Goal: Information Seeking & Learning: Learn about a topic

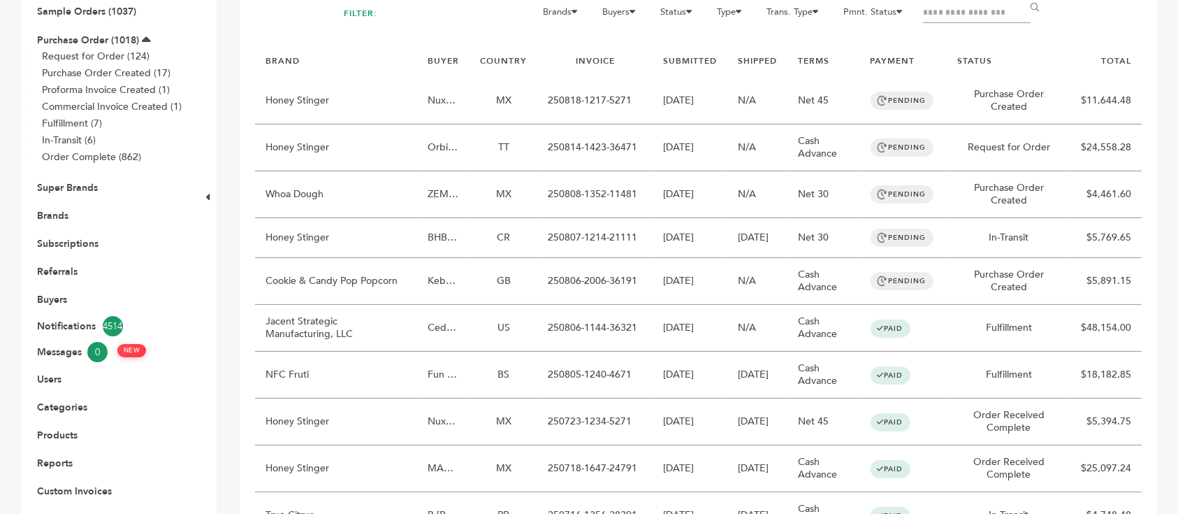
scroll to position [186, 0]
click at [64, 293] on link "Buyers" at bounding box center [52, 299] width 30 height 13
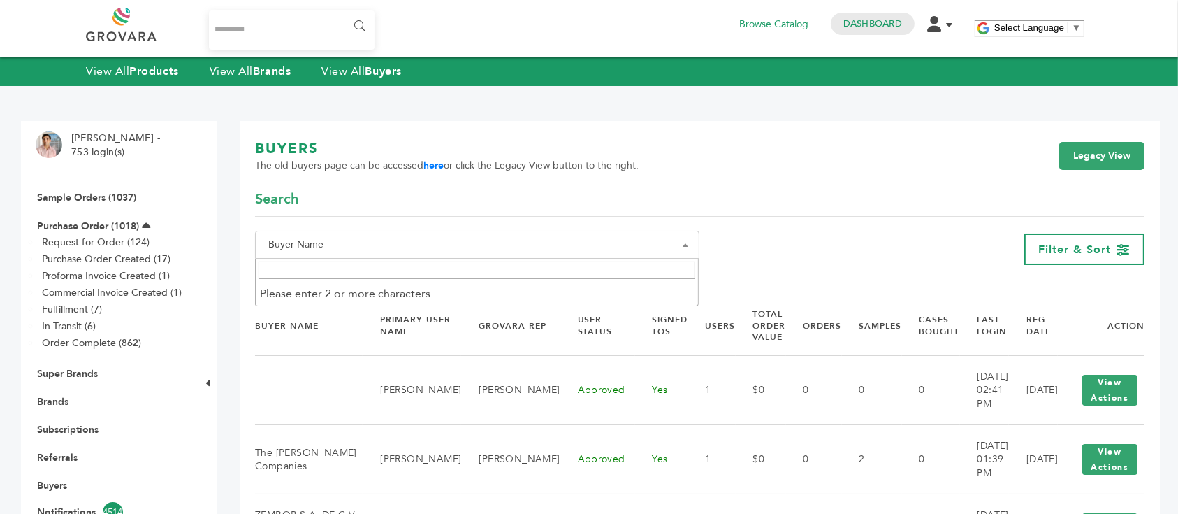
click at [550, 252] on span "Buyer Name" at bounding box center [477, 245] width 429 height 20
click at [468, 270] on input "Search" at bounding box center [477, 269] width 437 height 17
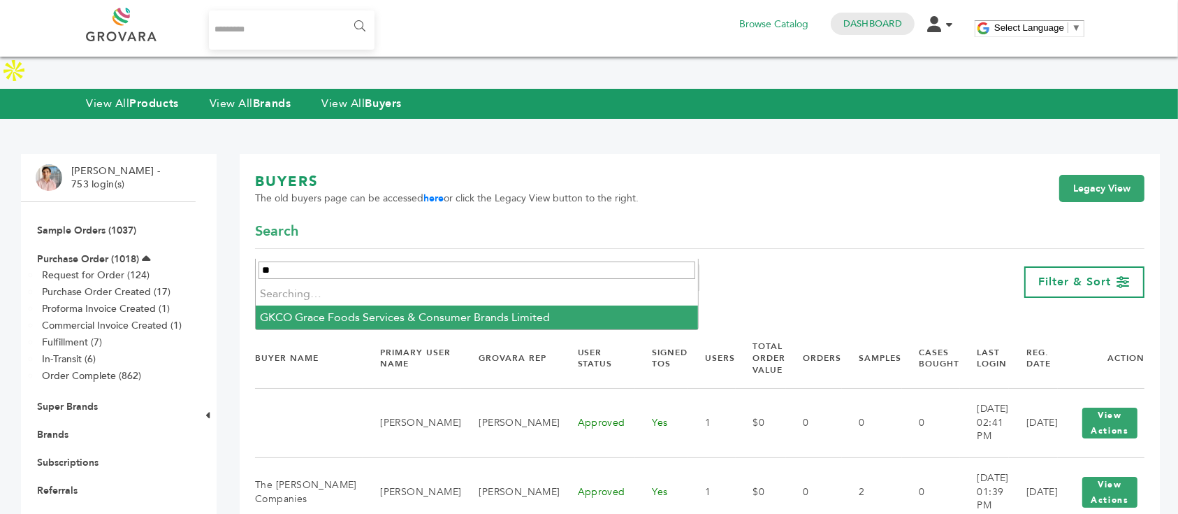
type input "*"
type input "*****"
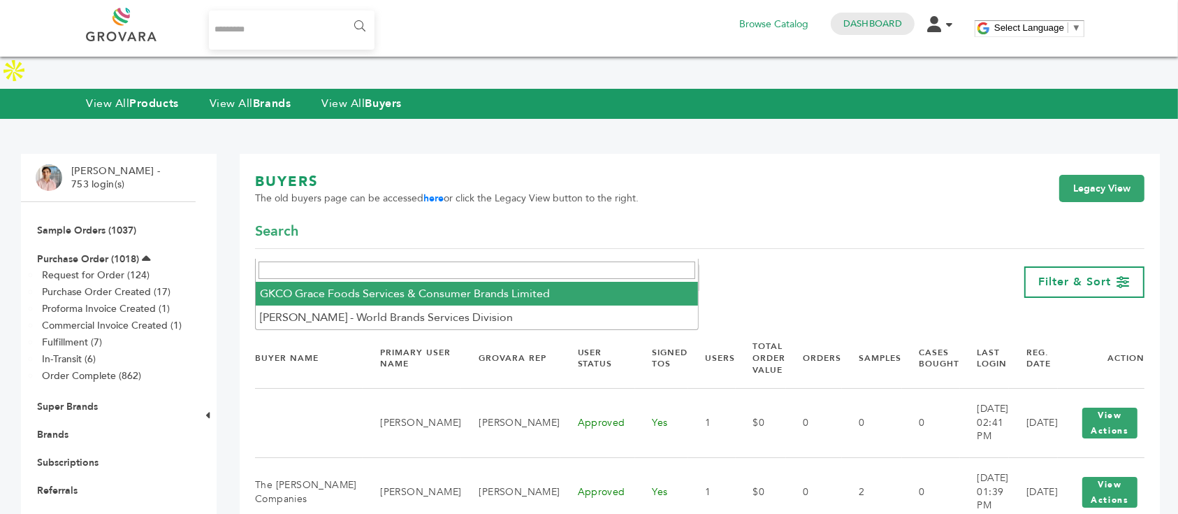
select select "**********"
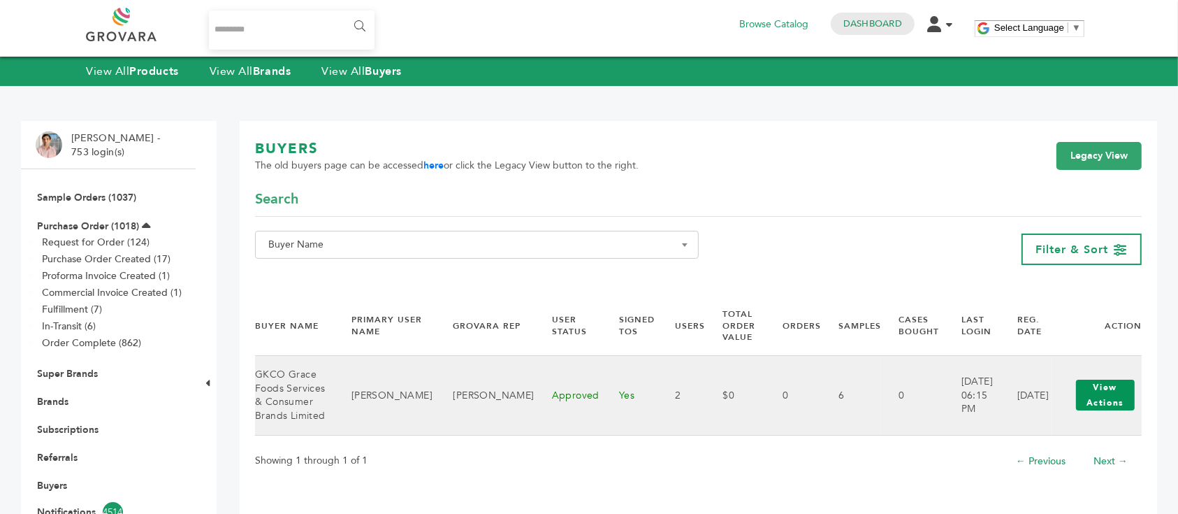
click at [1099, 387] on button "View Actions" at bounding box center [1105, 395] width 59 height 31
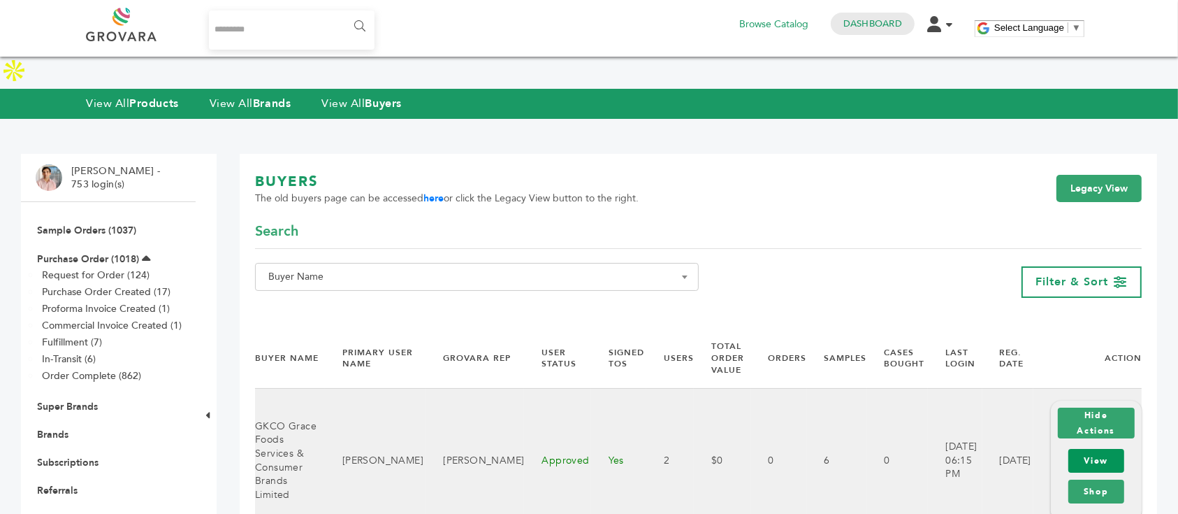
click at [1099, 449] on link "View" at bounding box center [1097, 461] width 56 height 24
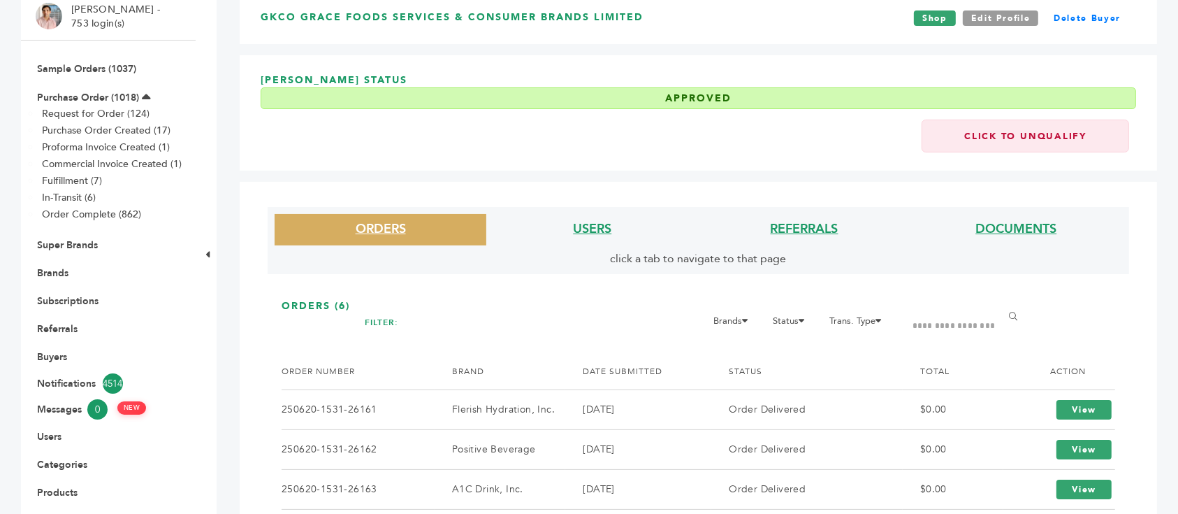
scroll to position [280, 0]
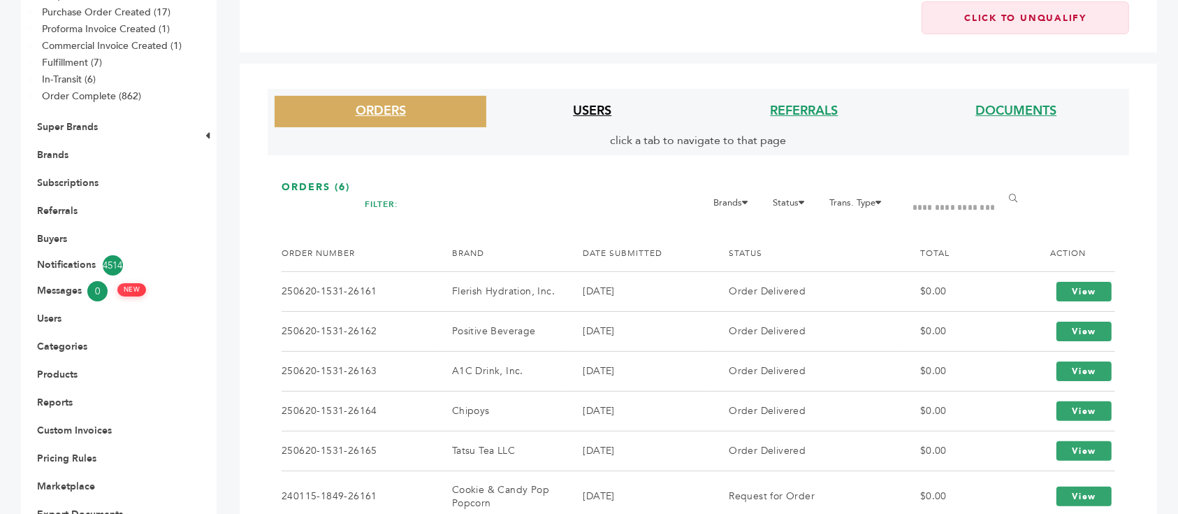
click at [593, 102] on link "USERS" at bounding box center [592, 110] width 38 height 17
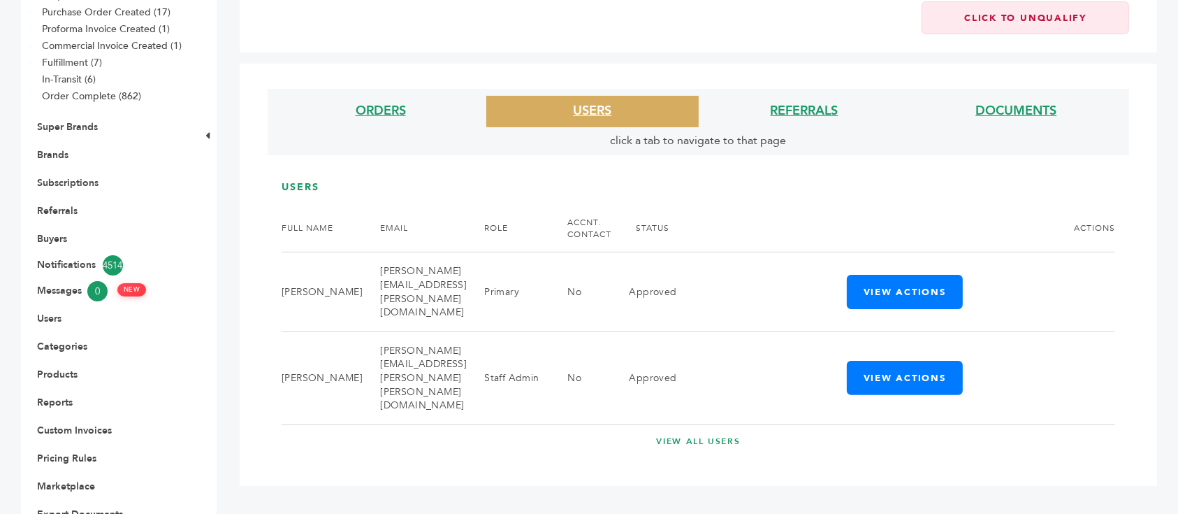
click at [382, 89] on div "ORDERS USERS REFERRALS DOCUMENTS click a tab to navigate to that page" at bounding box center [699, 122] width 862 height 66
click at [381, 96] on li "ORDERS" at bounding box center [381, 111] width 212 height 31
click at [382, 102] on link "ORDERS" at bounding box center [381, 110] width 50 height 17
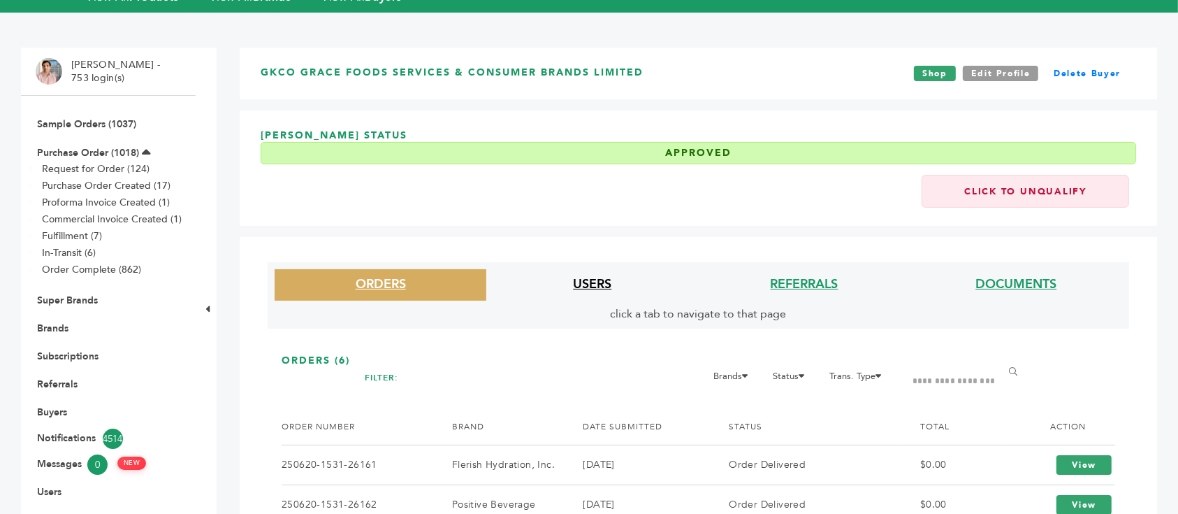
scroll to position [93, 0]
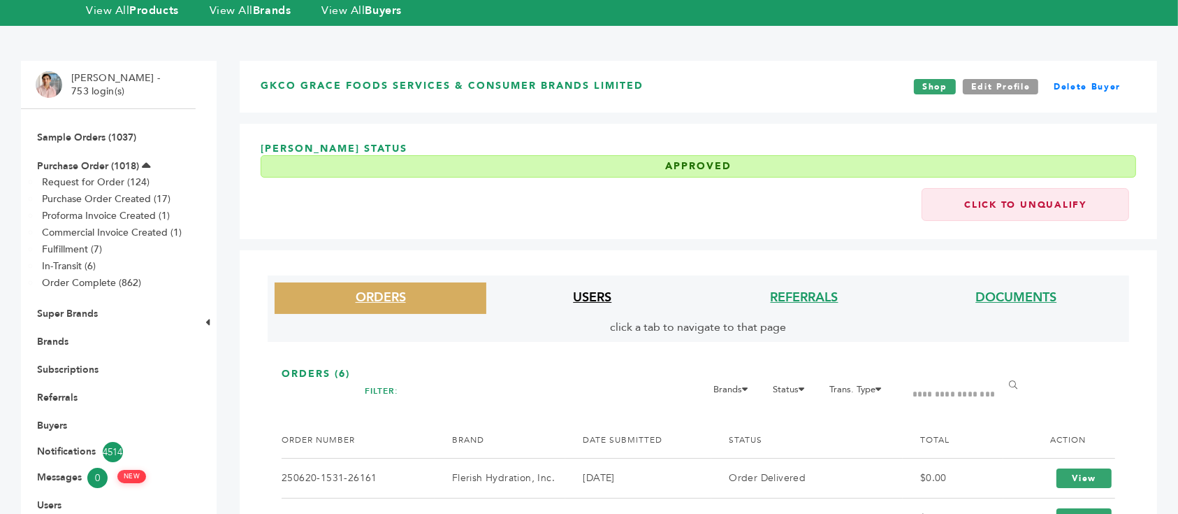
click at [593, 289] on link "USERS" at bounding box center [592, 297] width 38 height 17
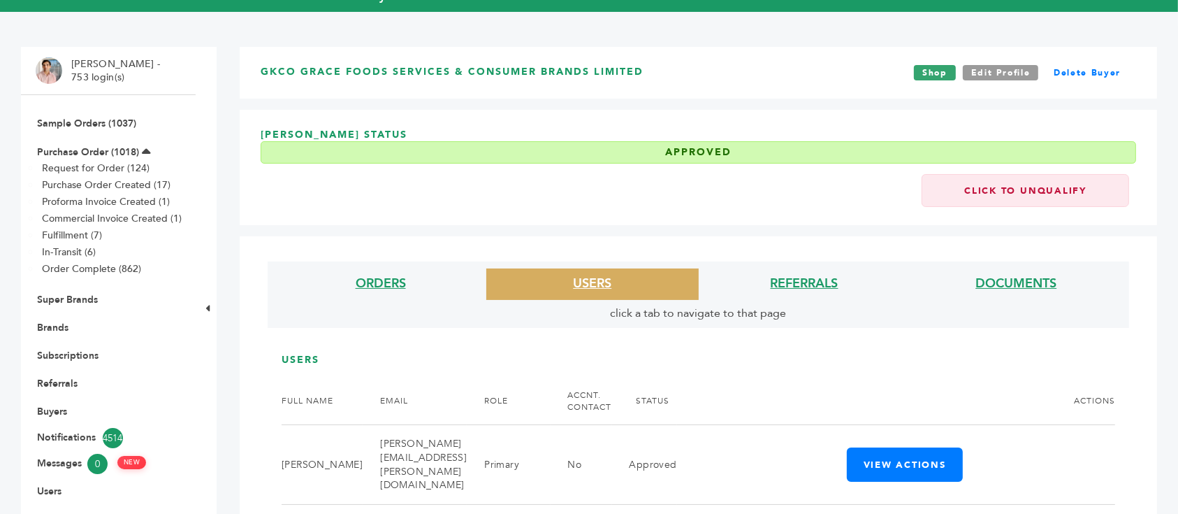
scroll to position [0, 0]
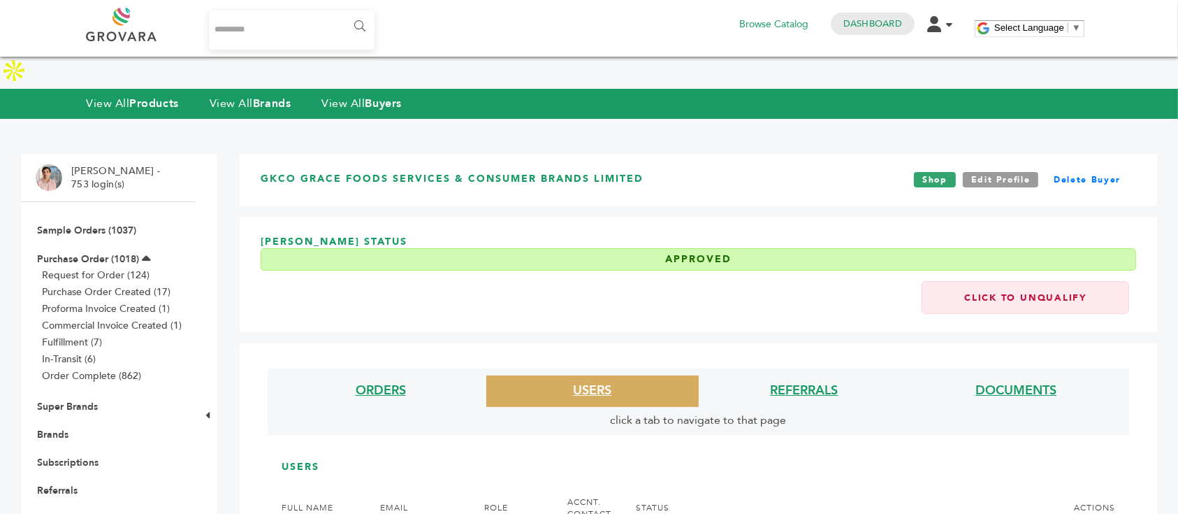
click at [354, 172] on h3 "GKCO Grace Foods Services & Consumer Brands Limited" at bounding box center [452, 179] width 383 height 15
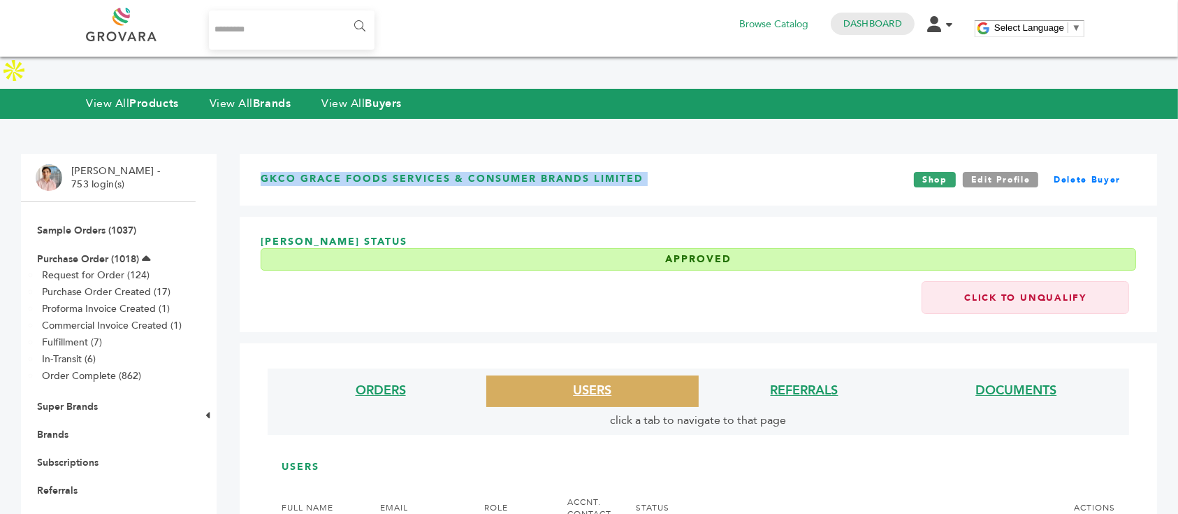
click at [354, 172] on h3 "GKCO Grace Foods Services & Consumer Brands Limited" at bounding box center [452, 179] width 383 height 15
click at [353, 172] on h3 "GKCO Grace Foods Services & Consumer Brands Limited" at bounding box center [452, 179] width 383 height 15
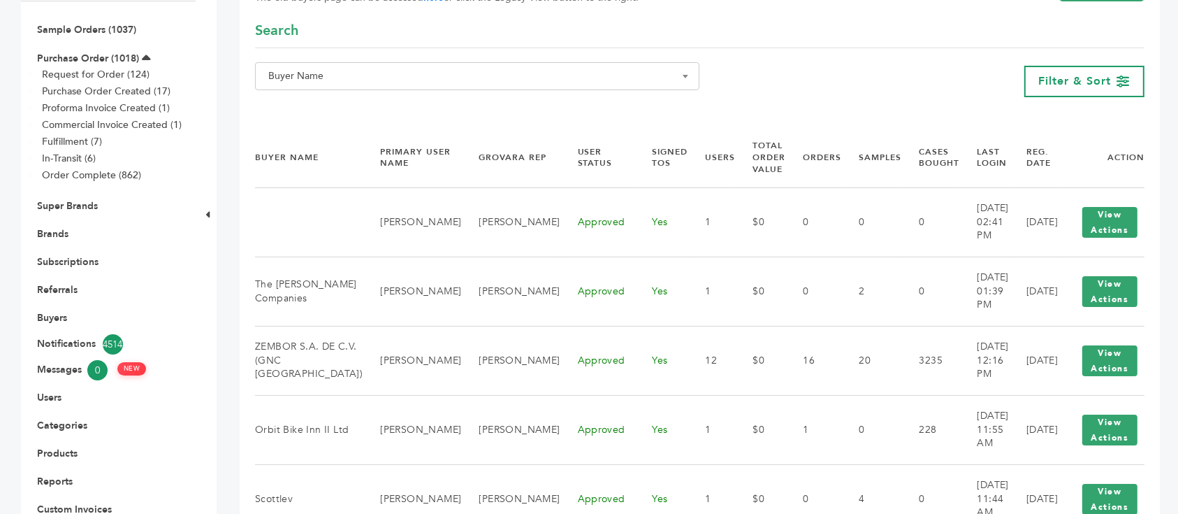
scroll to position [280, 0]
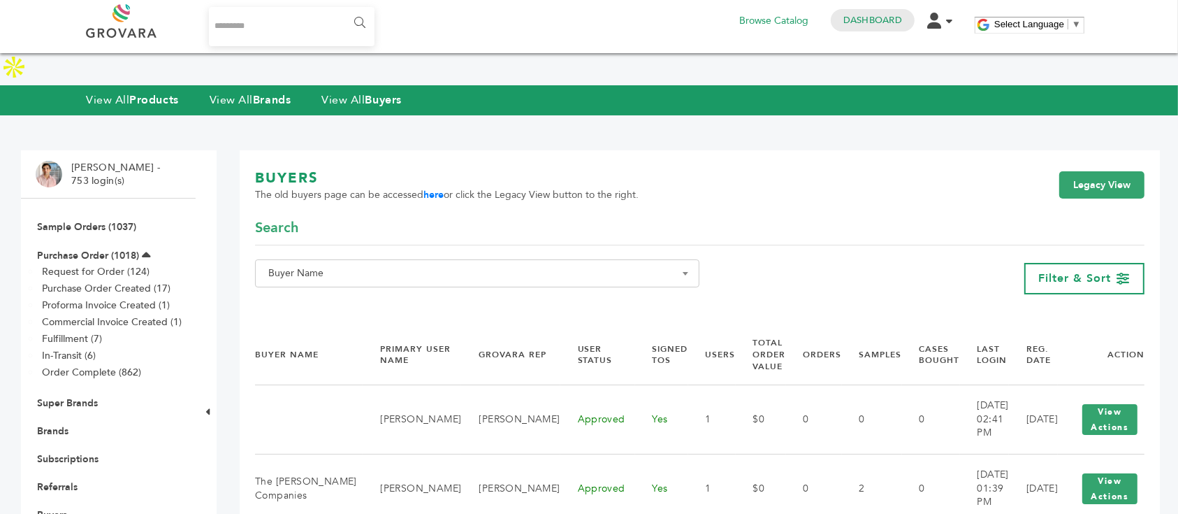
scroll to position [0, 0]
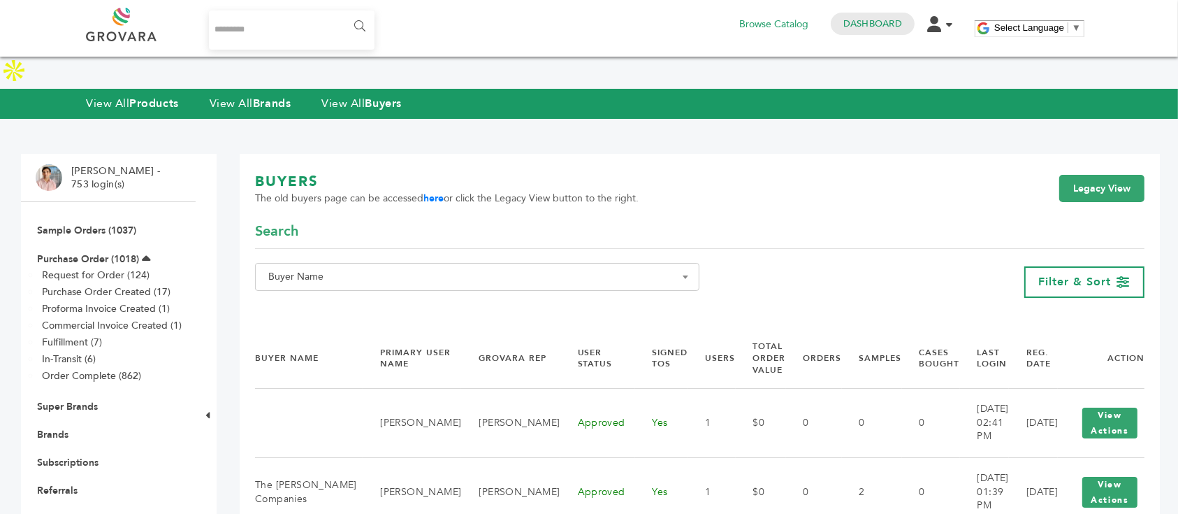
click at [389, 267] on span "Buyer Name" at bounding box center [477, 277] width 429 height 20
click at [386, 270] on input "Search" at bounding box center [477, 269] width 437 height 17
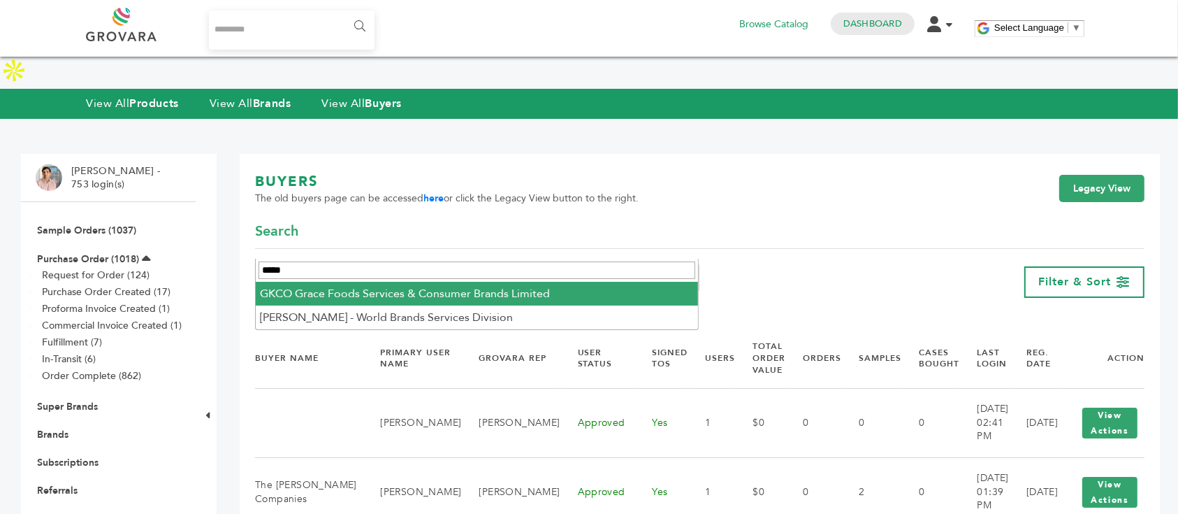
type input "*****"
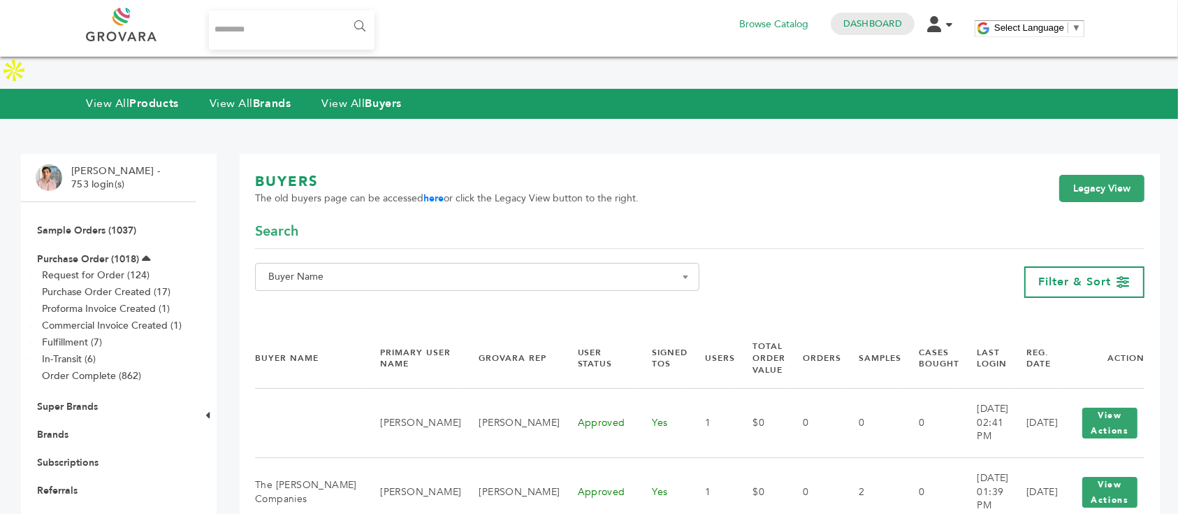
click at [405, 267] on span "Buyer Name" at bounding box center [477, 277] width 429 height 20
click at [403, 277] on input "Search" at bounding box center [477, 269] width 437 height 17
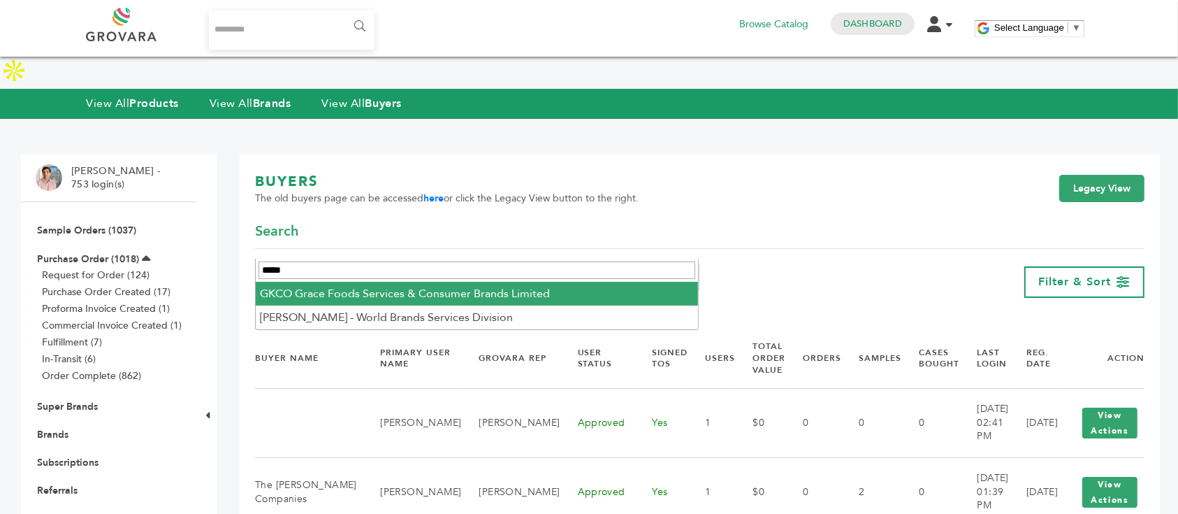
type input "*****"
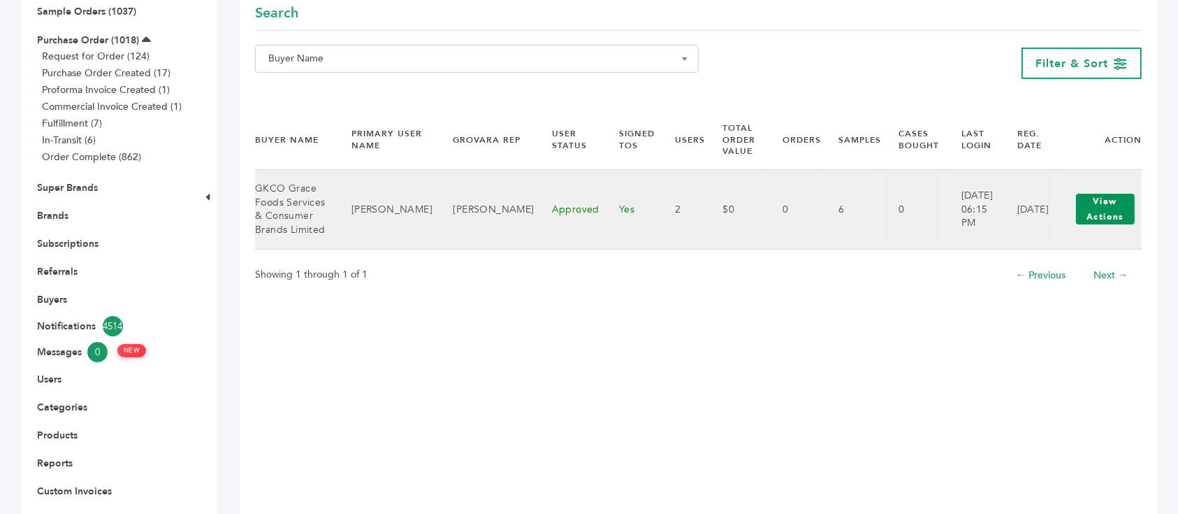
click at [1091, 198] on button "View Actions" at bounding box center [1105, 209] width 59 height 31
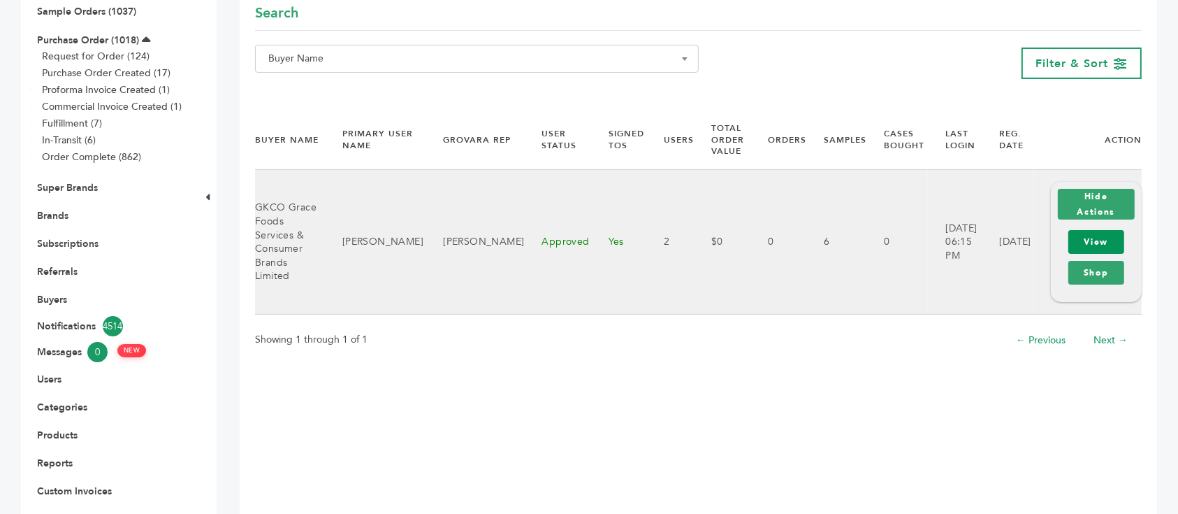
click at [1090, 237] on link "View" at bounding box center [1097, 242] width 56 height 24
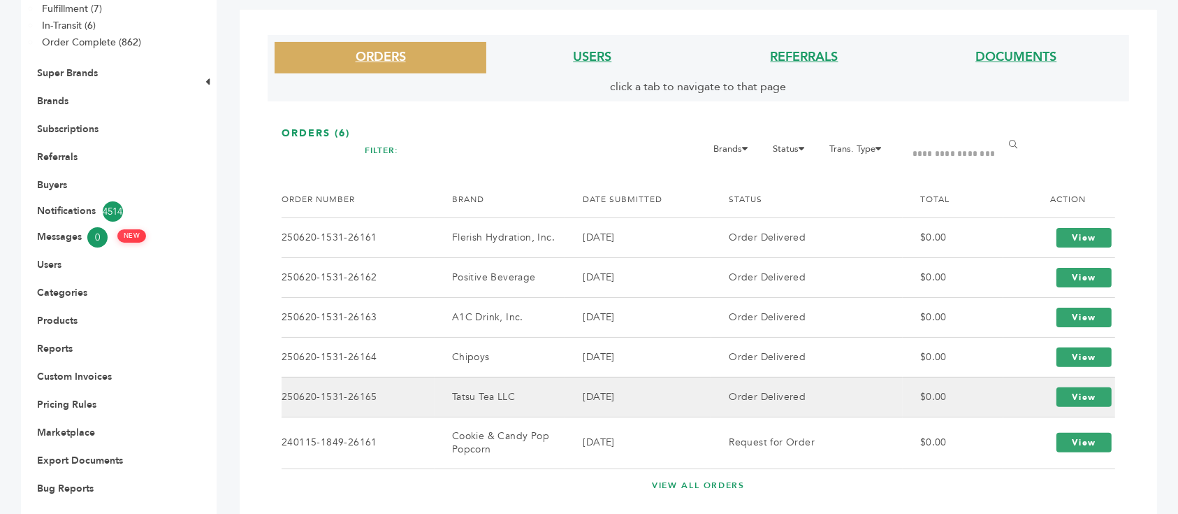
scroll to position [348, 0]
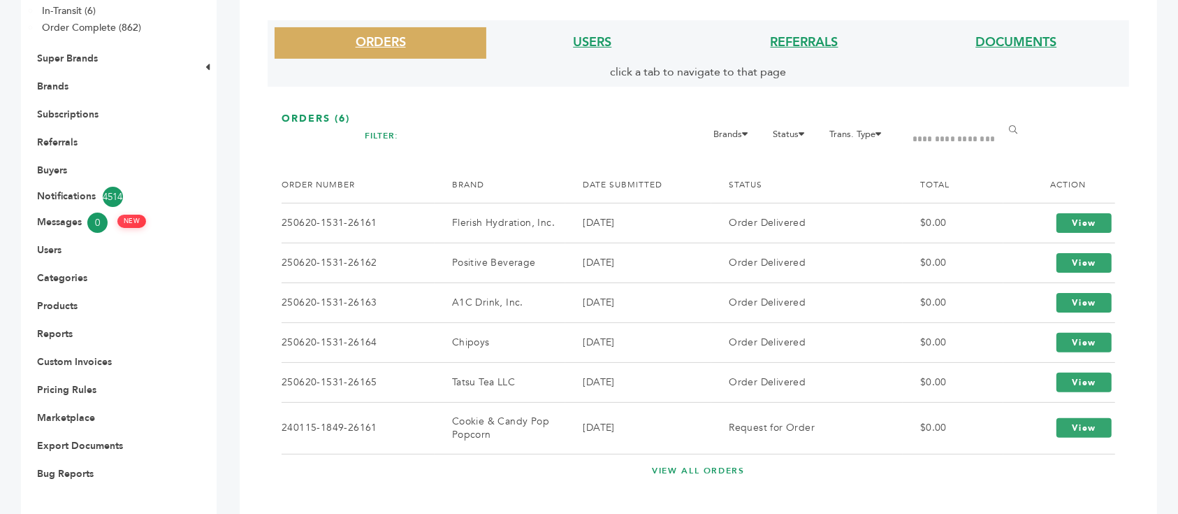
click at [674, 465] on link "VIEW ALL ORDERS" at bounding box center [699, 471] width 834 height 12
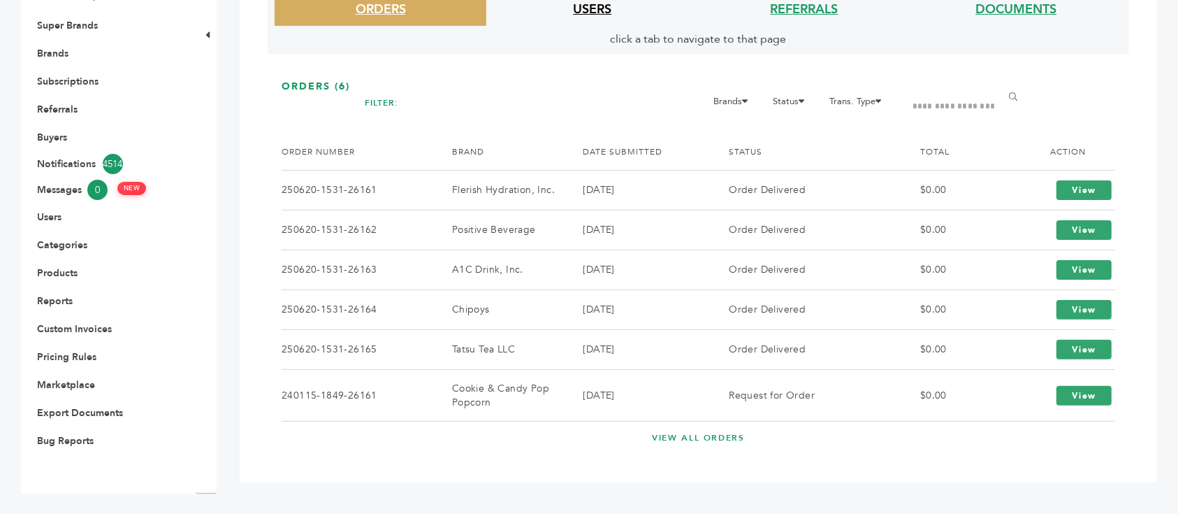
click at [576, 17] on link "USERS" at bounding box center [592, 9] width 38 height 17
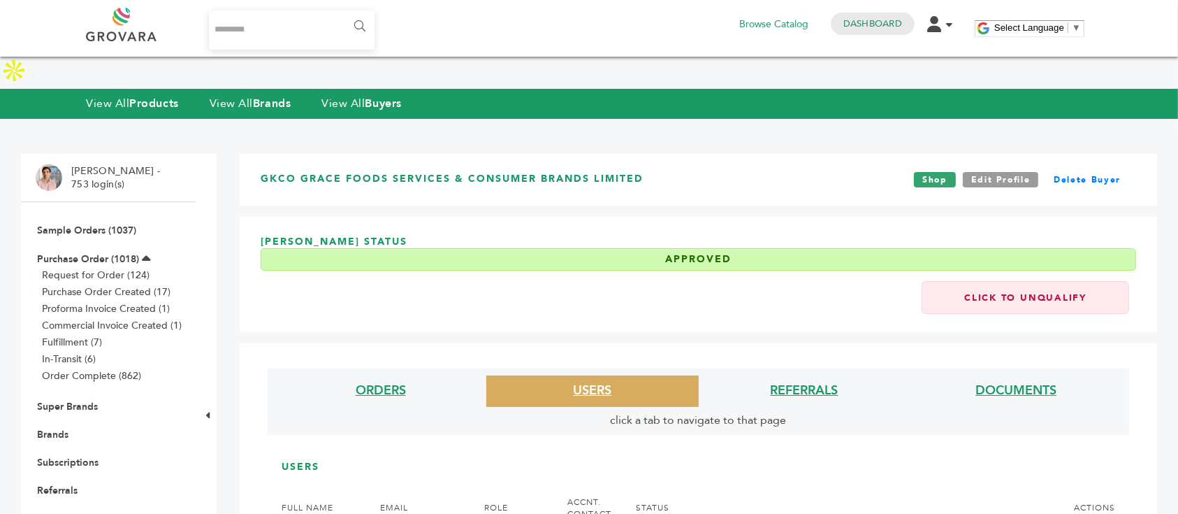
click at [315, 46] on input "Search..." at bounding box center [292, 29] width 166 height 39
type input "******"
click at [343, 13] on input "******" at bounding box center [358, 27] width 31 height 28
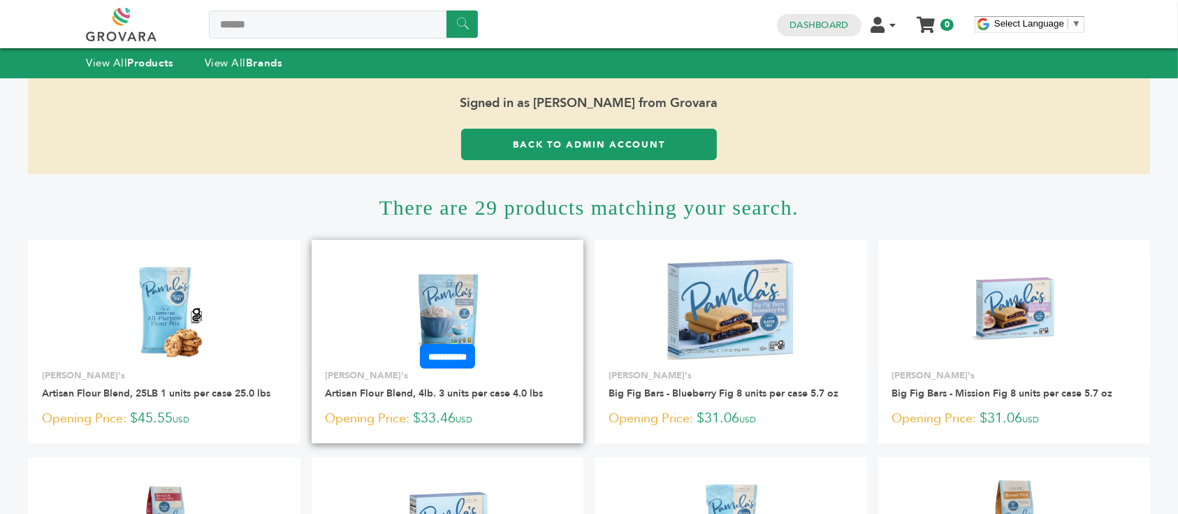
click at [465, 289] on img at bounding box center [447, 309] width 101 height 101
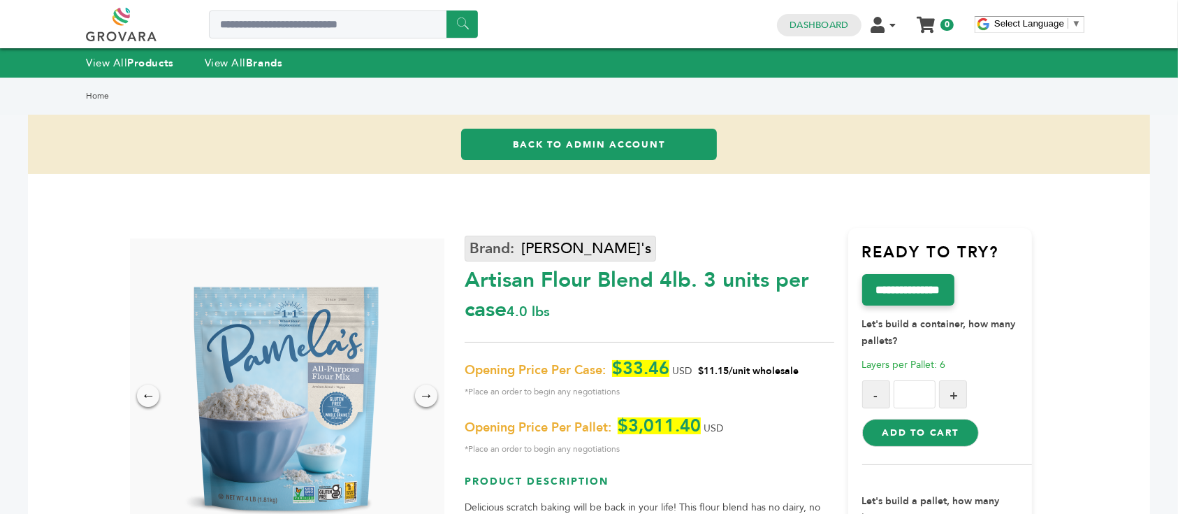
click at [508, 260] on link "[PERSON_NAME]'s" at bounding box center [561, 249] width 192 height 26
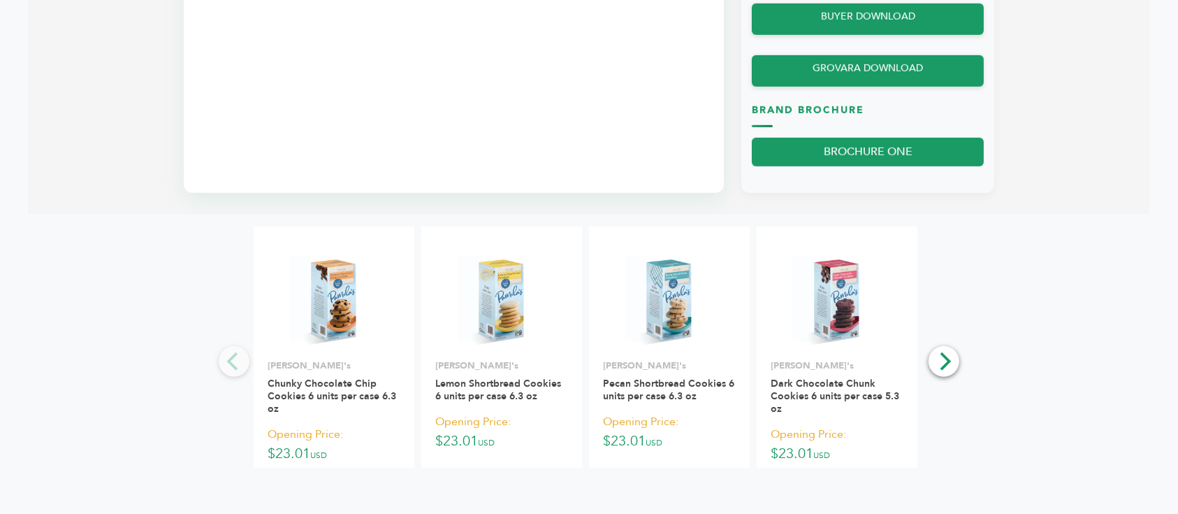
scroll to position [1304, 0]
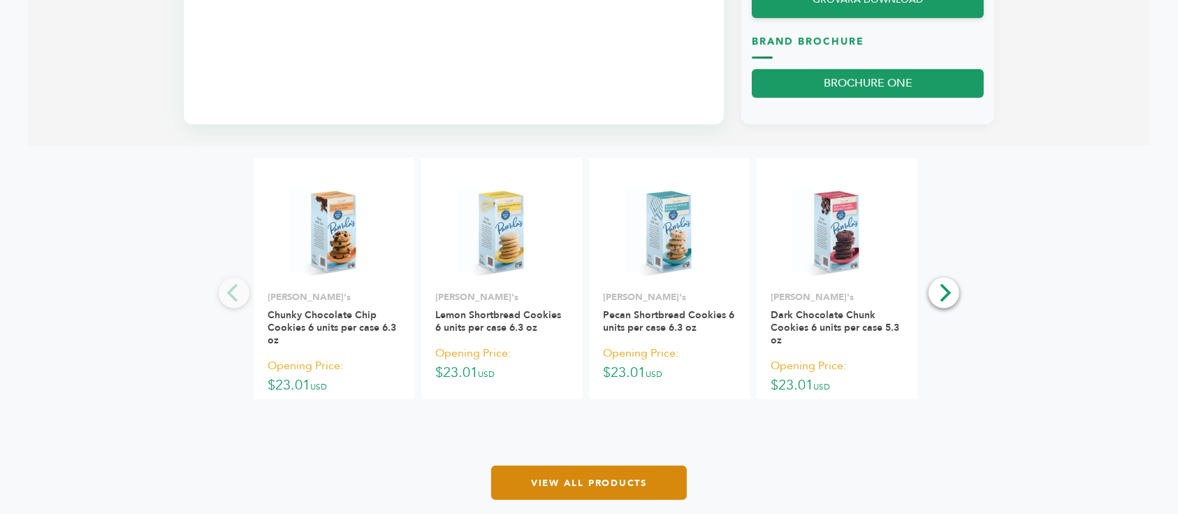
click at [587, 465] on link "View All Products" at bounding box center [589, 482] width 196 height 34
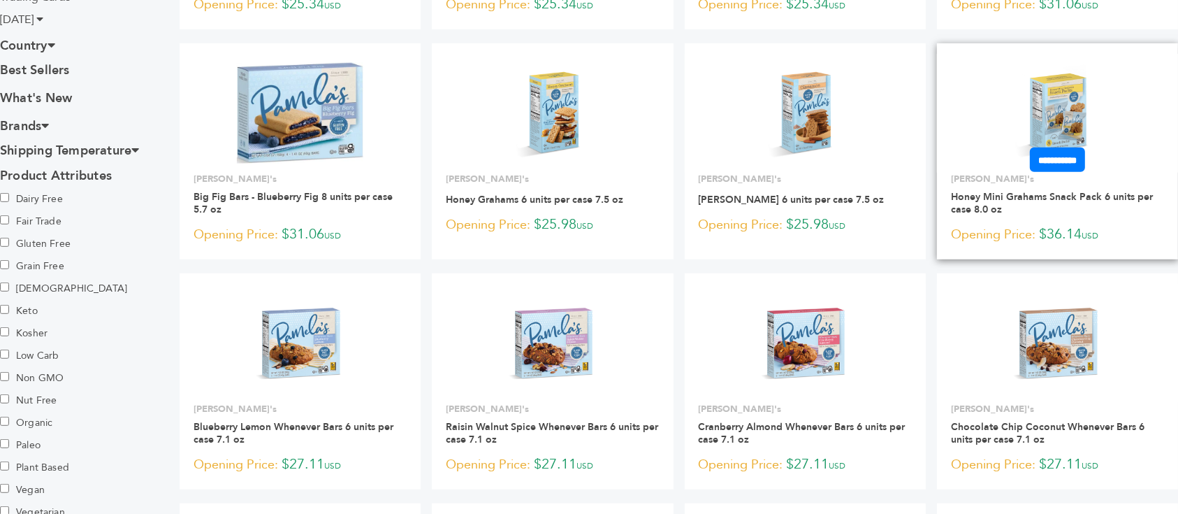
scroll to position [745, 0]
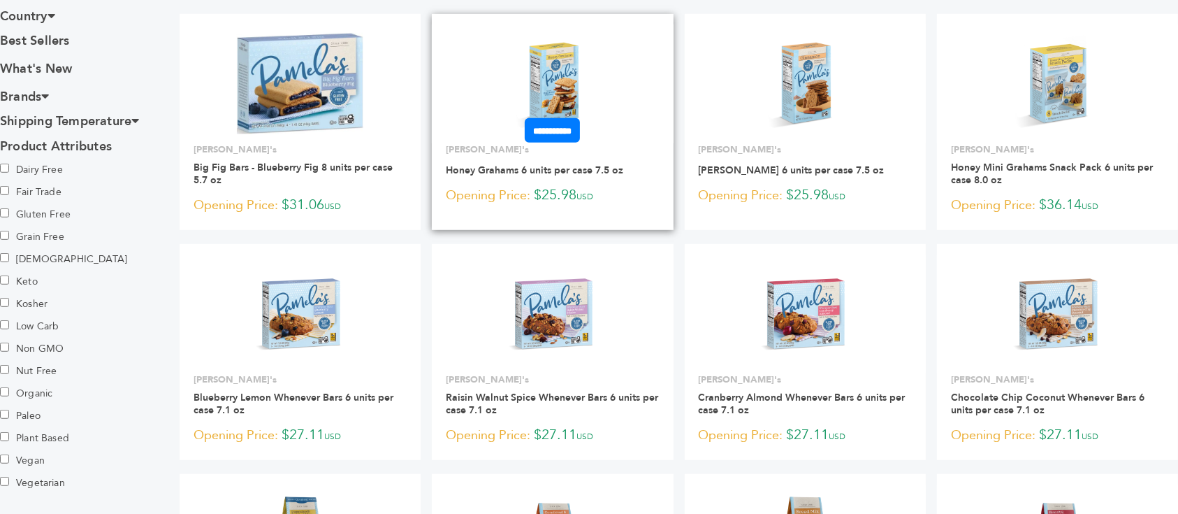
click at [549, 46] on img at bounding box center [553, 83] width 101 height 101
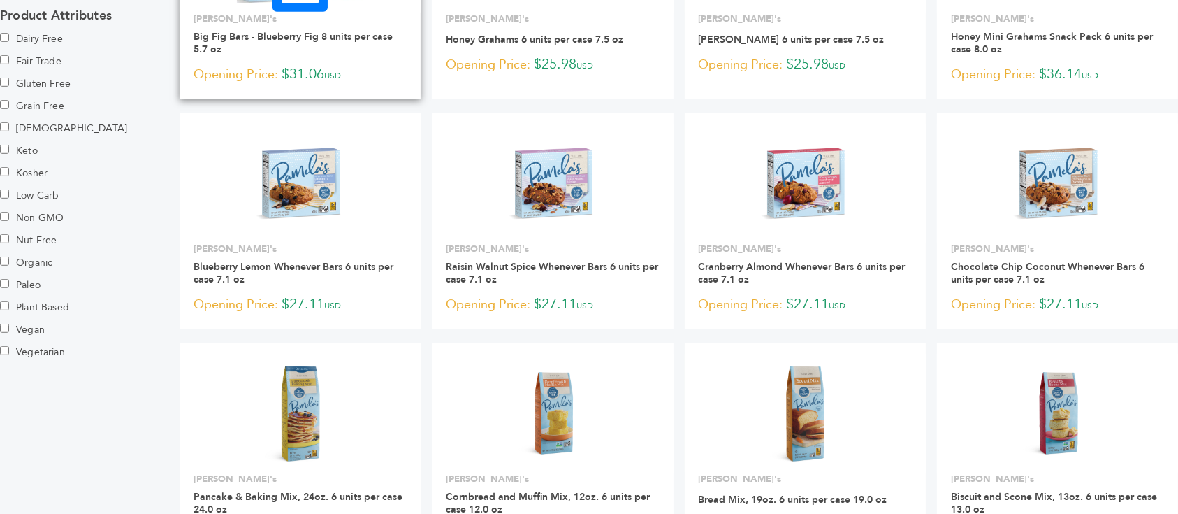
scroll to position [1025, 0]
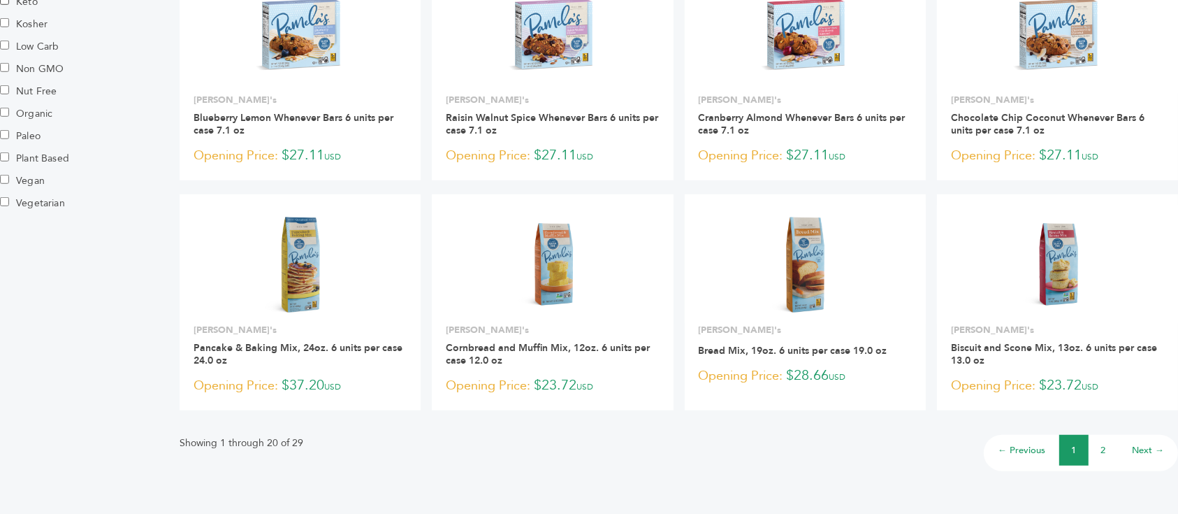
click at [1105, 444] on link "2" at bounding box center [1104, 450] width 5 height 13
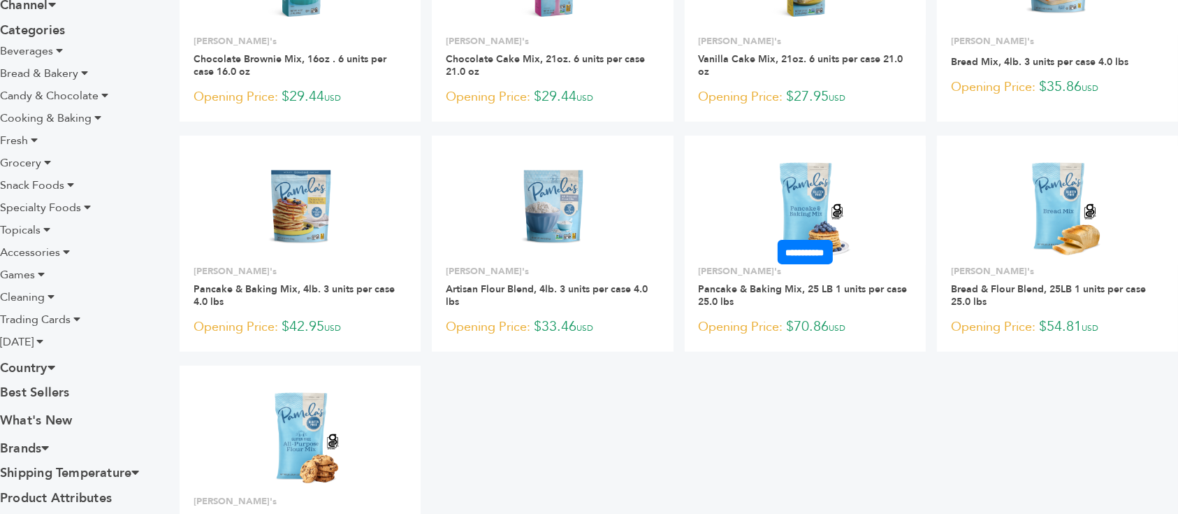
scroll to position [652, 0]
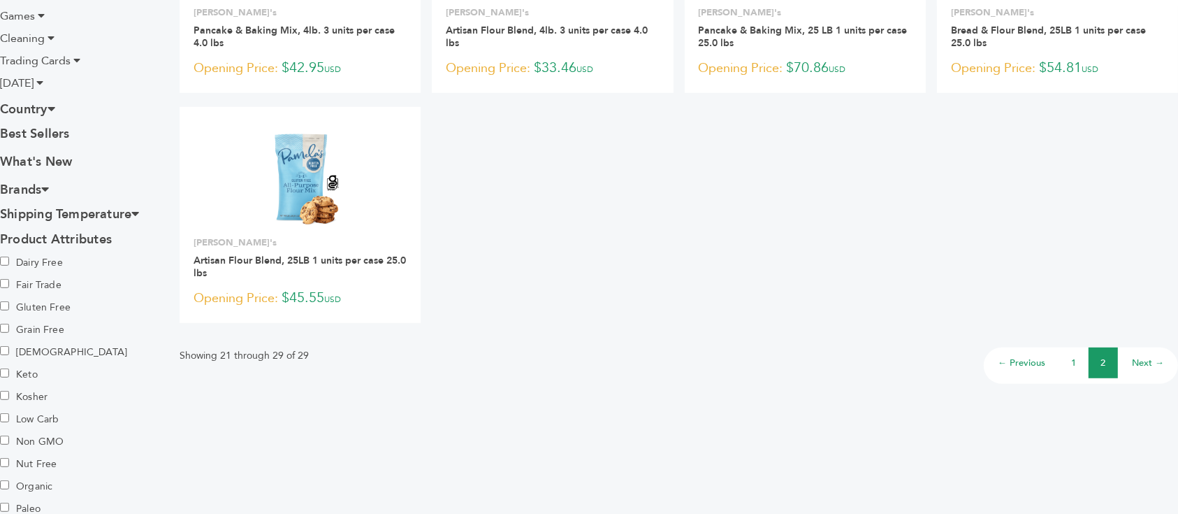
click at [1075, 356] on link "1" at bounding box center [1074, 362] width 5 height 13
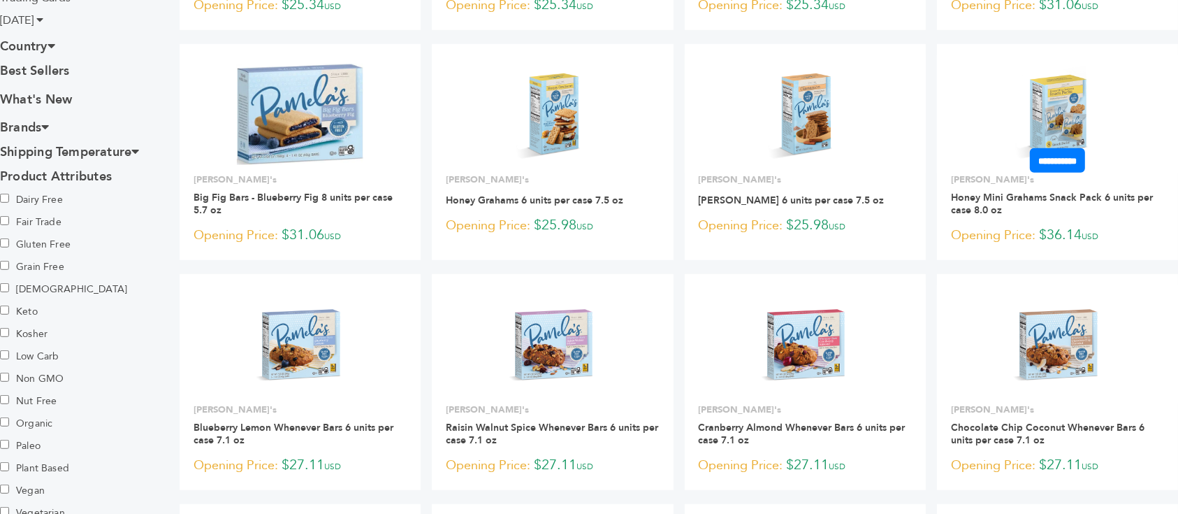
scroll to position [1025, 0]
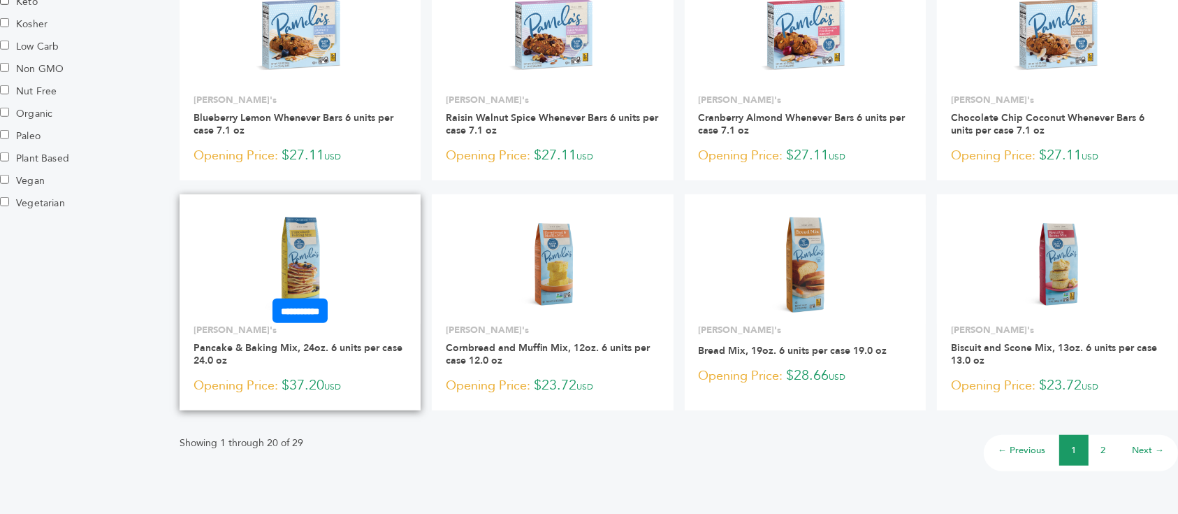
click at [301, 213] on img at bounding box center [300, 263] width 101 height 101
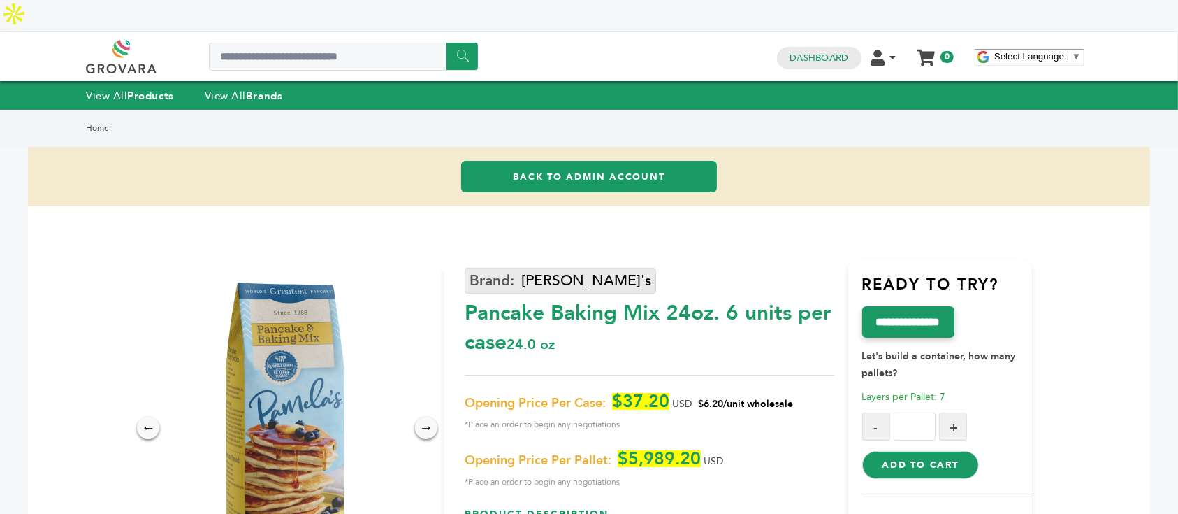
click at [521, 268] on link "[PERSON_NAME]'s" at bounding box center [561, 281] width 192 height 26
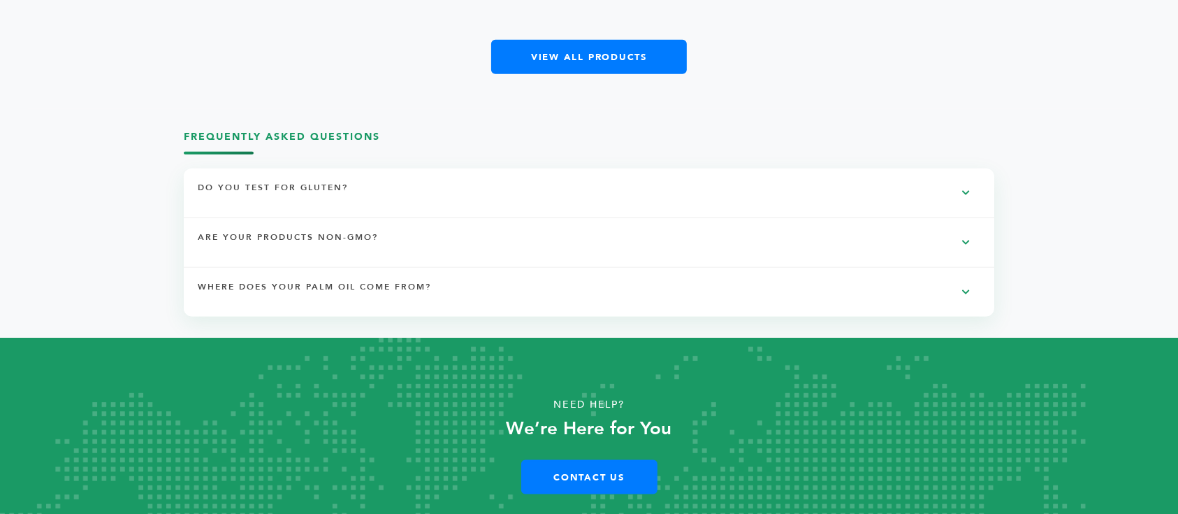
scroll to position [1450, 0]
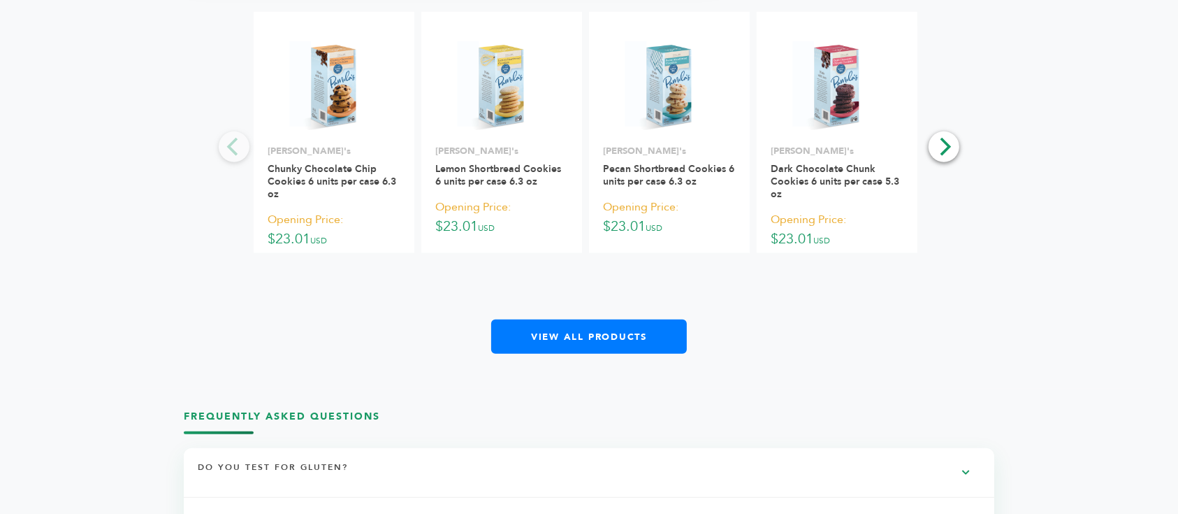
click at [594, 279] on div "**********" at bounding box center [589, 183] width 699 height 342
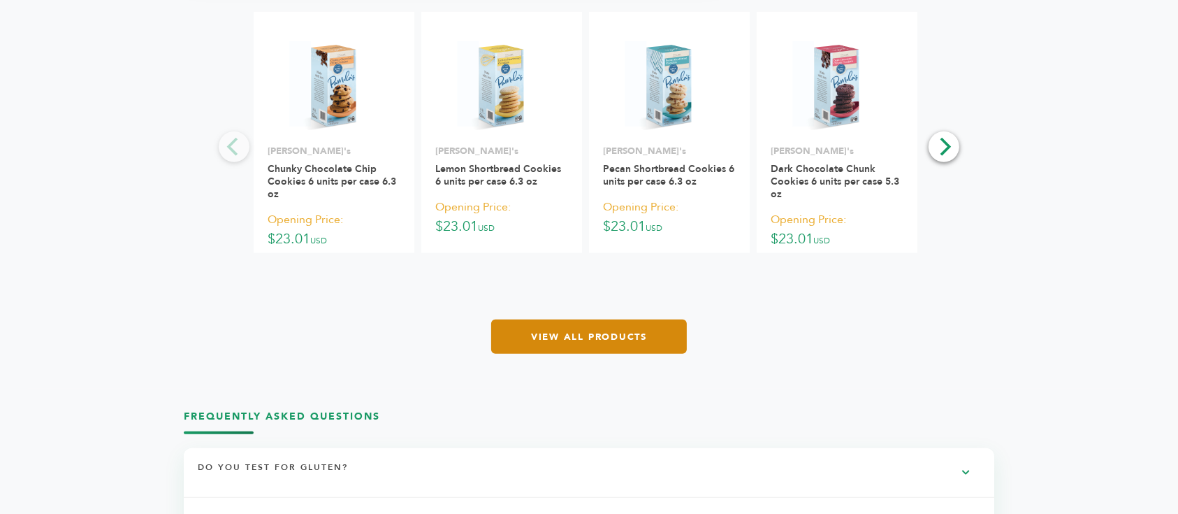
click at [594, 319] on link "View All Products" at bounding box center [589, 336] width 196 height 34
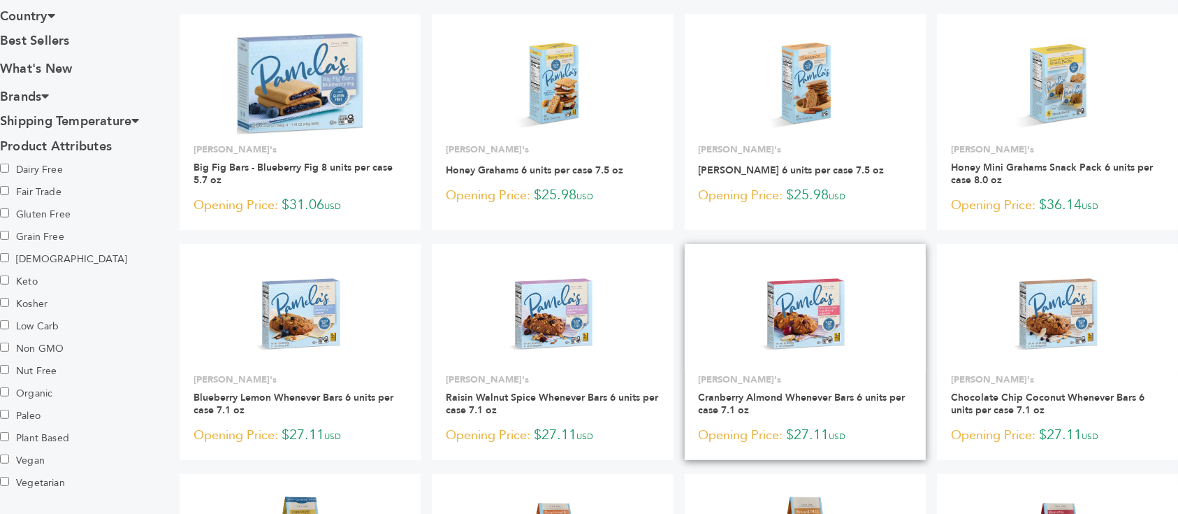
scroll to position [839, 0]
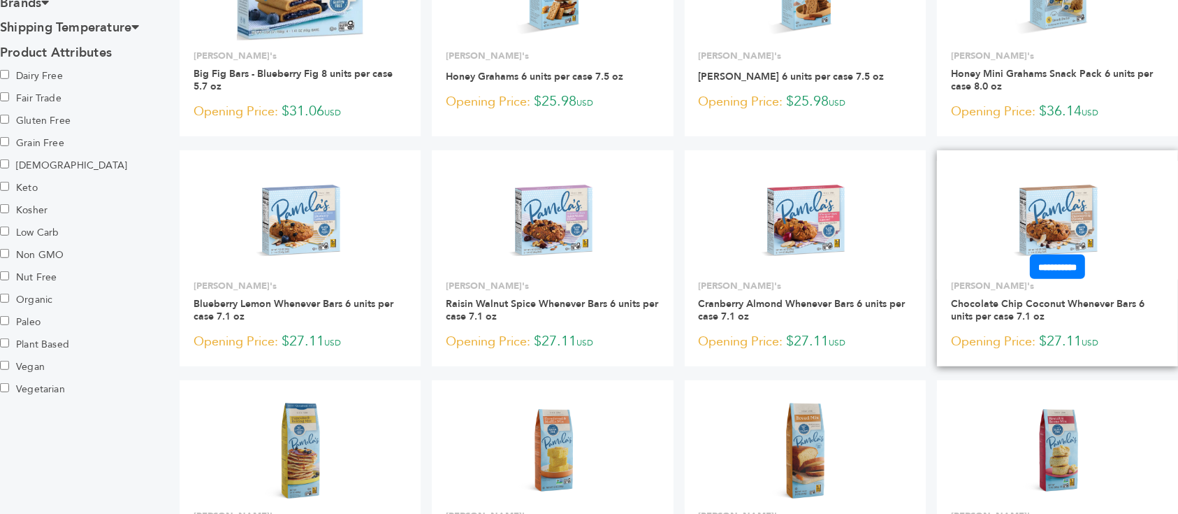
click at [1034, 180] on img at bounding box center [1057, 219] width 101 height 101
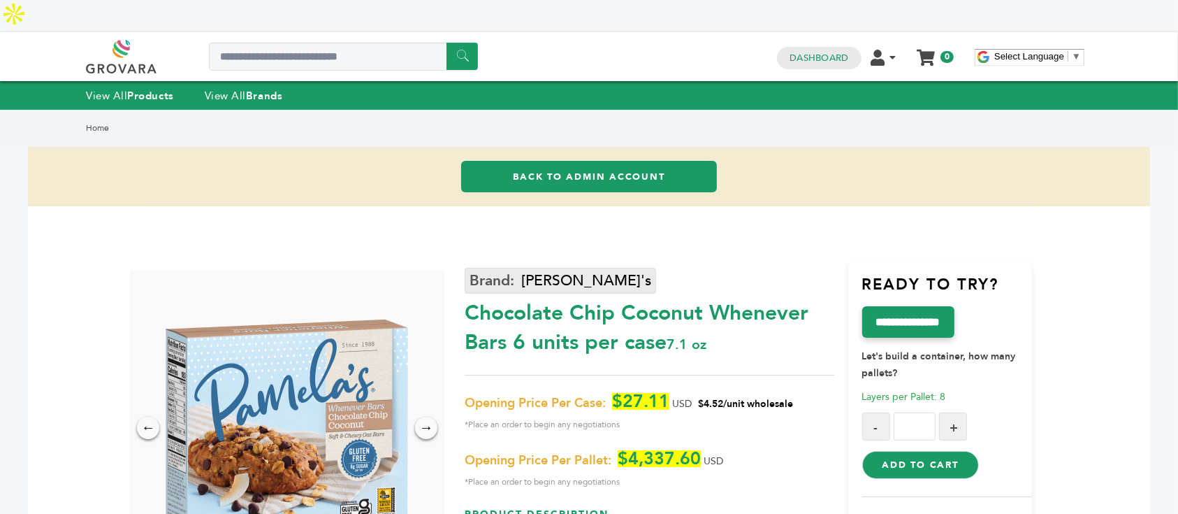
click at [516, 268] on link "[PERSON_NAME]'s" at bounding box center [561, 281] width 192 height 26
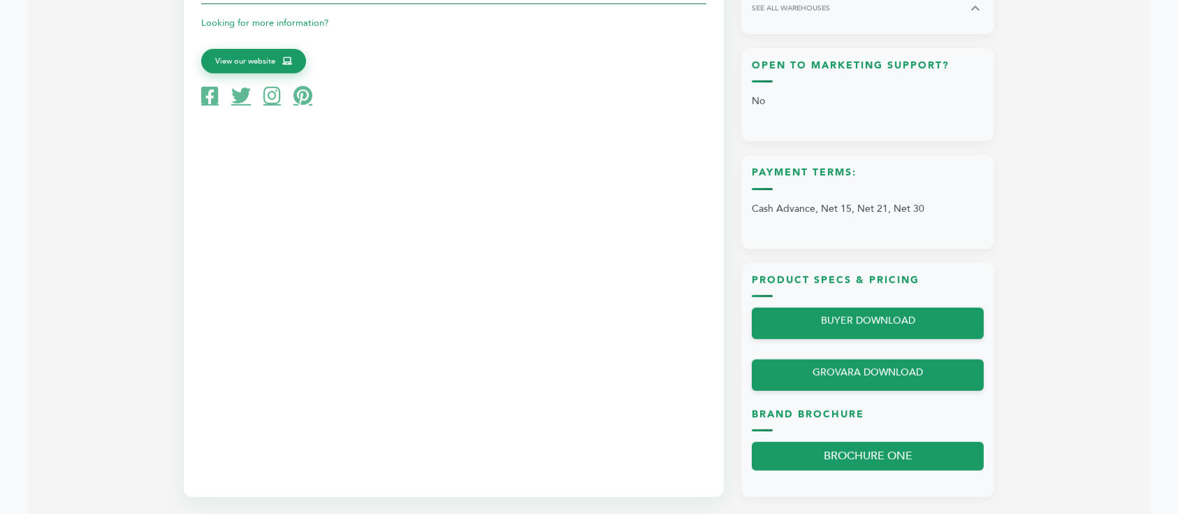
scroll to position [1491, 0]
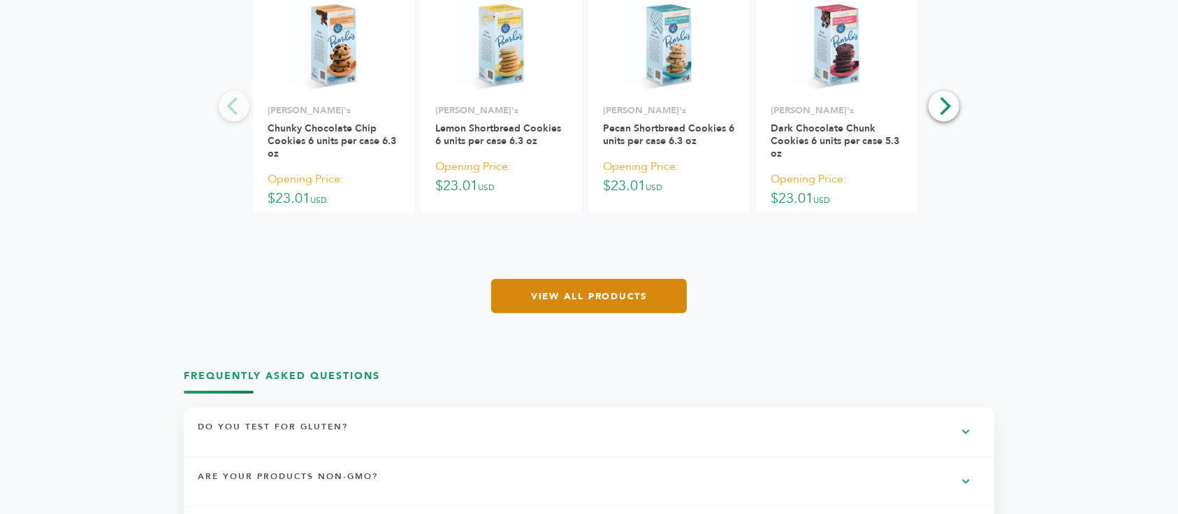
click at [589, 279] on link "View All Products" at bounding box center [589, 296] width 196 height 34
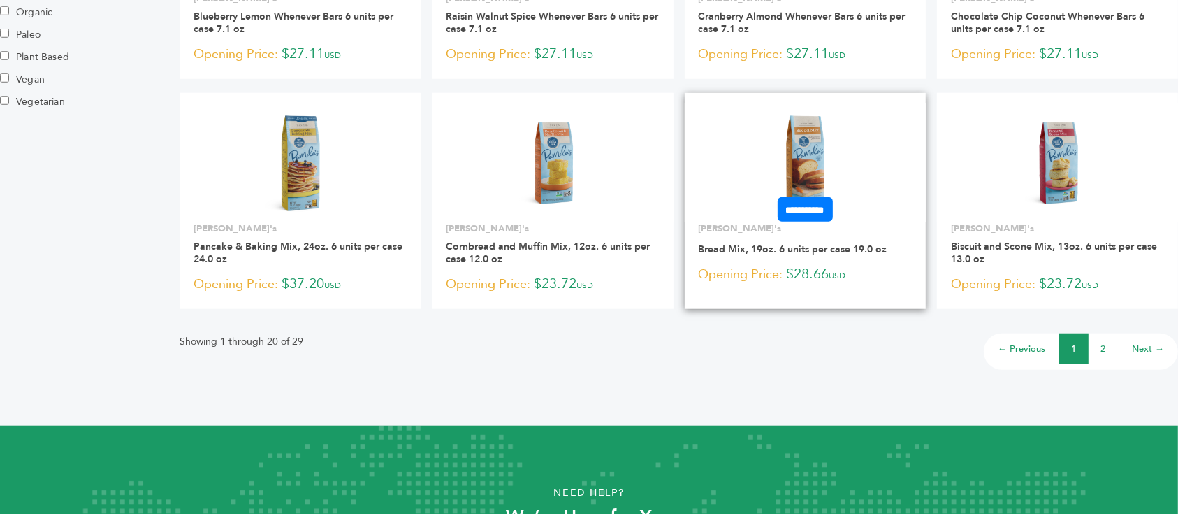
scroll to position [1217, 0]
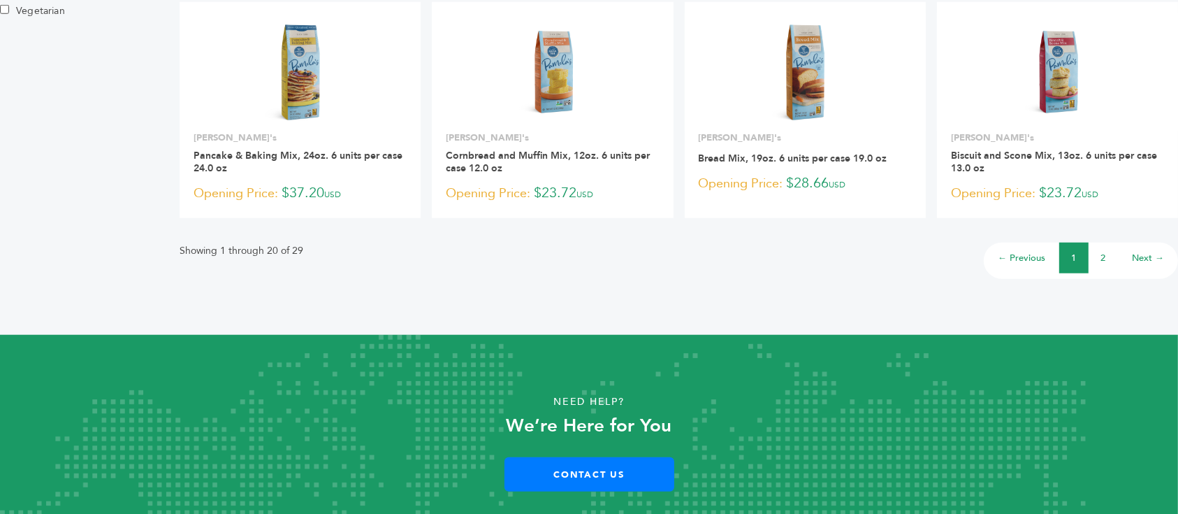
click at [1107, 243] on li "2" at bounding box center [1103, 258] width 29 height 31
click at [1102, 252] on link "2" at bounding box center [1104, 258] width 5 height 13
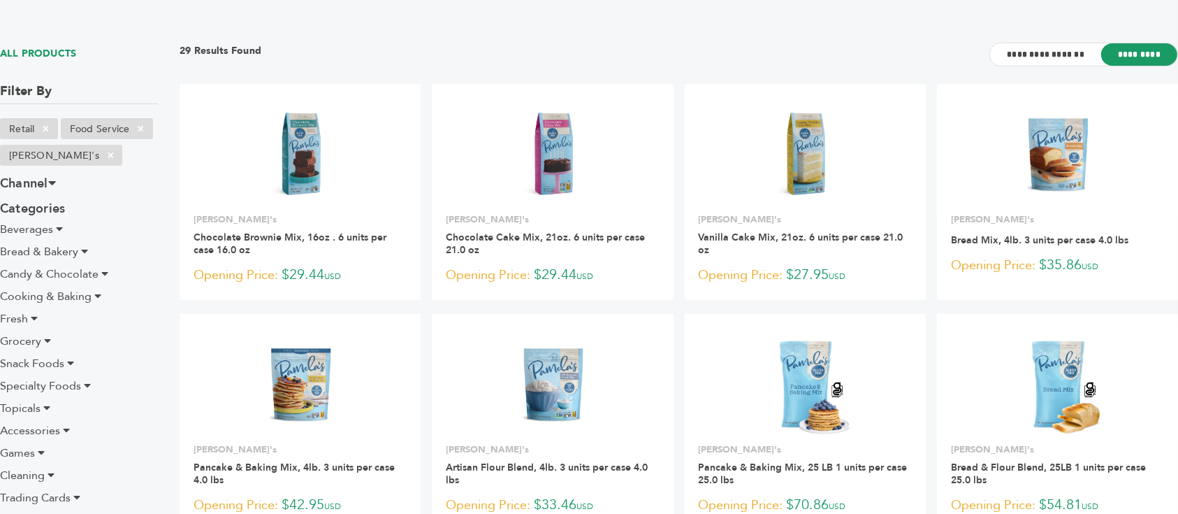
scroll to position [186, 0]
